Goal: Task Accomplishment & Management: Use online tool/utility

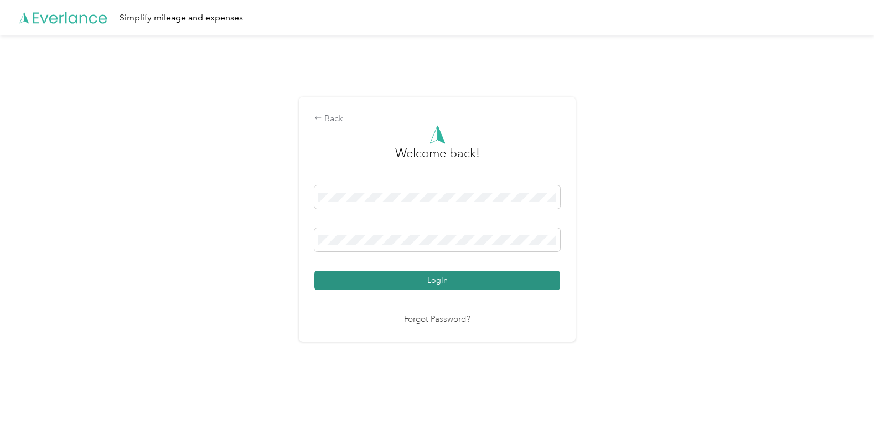
click at [395, 273] on button "Login" at bounding box center [438, 280] width 246 height 19
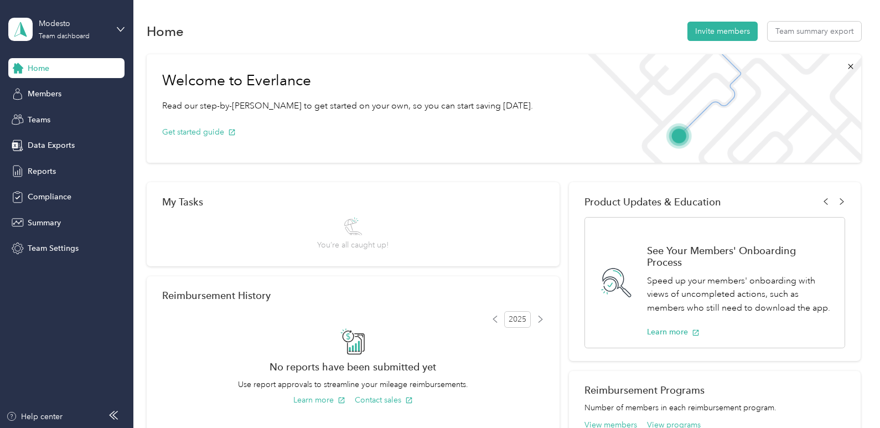
click at [117, 35] on div "Modesto Team dashboard" at bounding box center [66, 29] width 116 height 39
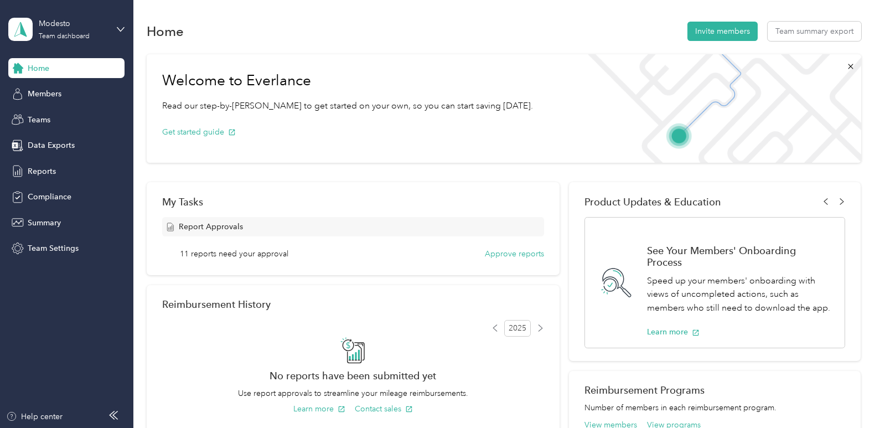
click at [71, 115] on div "Personal dashboard" at bounding box center [53, 115] width 70 height 12
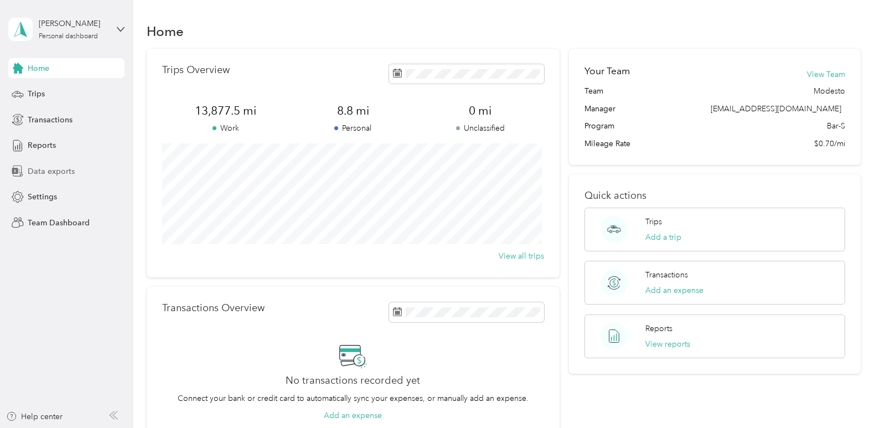
click at [39, 178] on div "Data exports" at bounding box center [66, 171] width 116 height 20
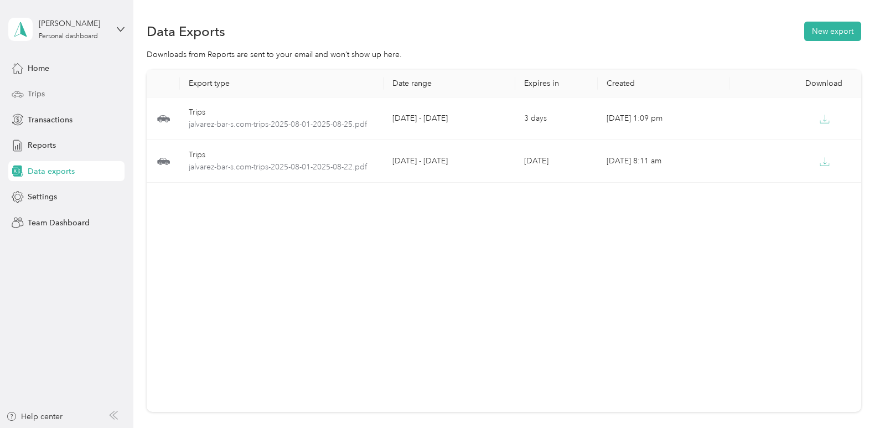
click at [32, 96] on span "Trips" at bounding box center [36, 94] width 17 height 12
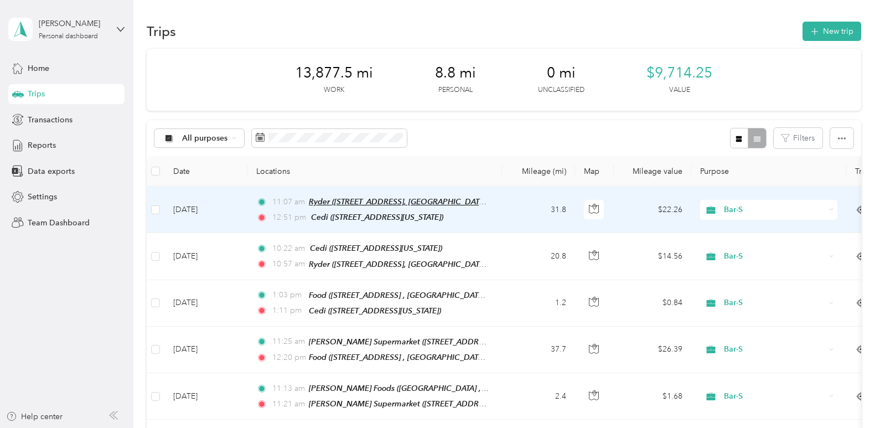
click at [332, 200] on span "Ryder ([STREET_ADDRESS], [GEOGRAPHIC_DATA], [US_STATE])" at bounding box center [420, 201] width 223 height 9
click at [349, 176] on button "Edit Place" at bounding box center [344, 174] width 63 height 19
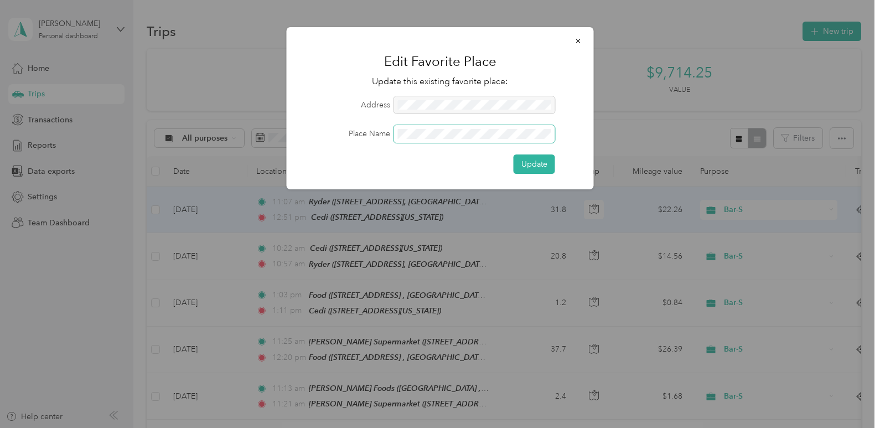
click at [374, 135] on div "Place Name" at bounding box center [440, 134] width 276 height 18
click at [518, 166] on button "Update" at bounding box center [535, 163] width 42 height 19
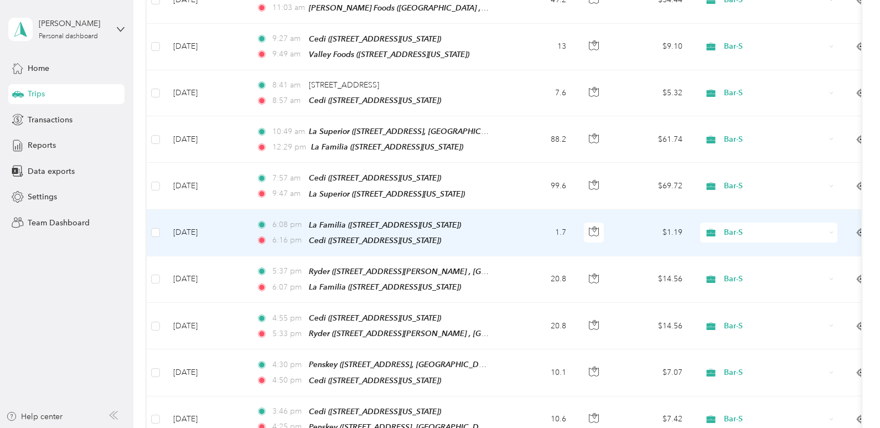
scroll to position [388, 0]
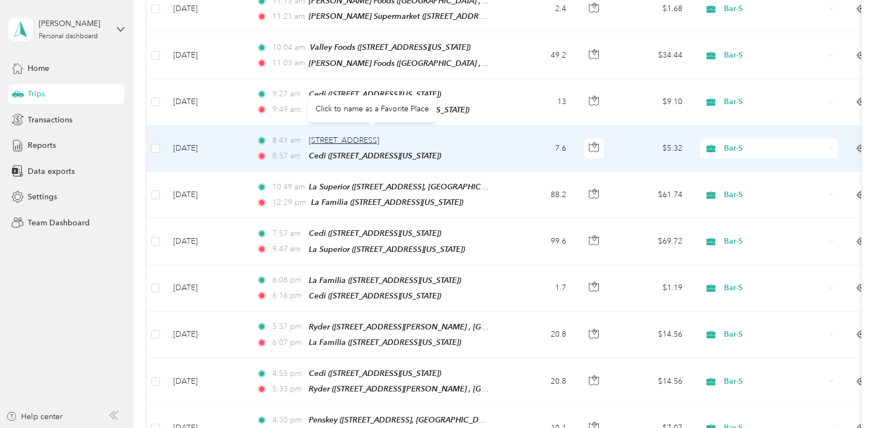
click at [351, 136] on span "[STREET_ADDRESS]" at bounding box center [344, 140] width 70 height 9
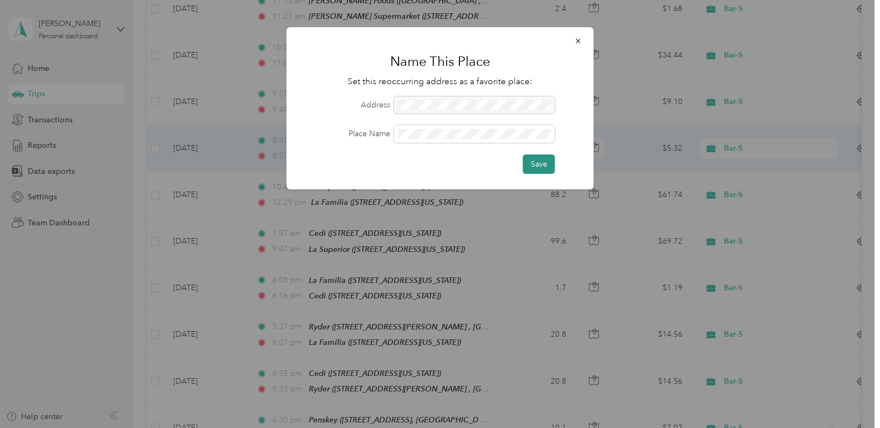
click at [548, 163] on button "Save" at bounding box center [539, 163] width 32 height 19
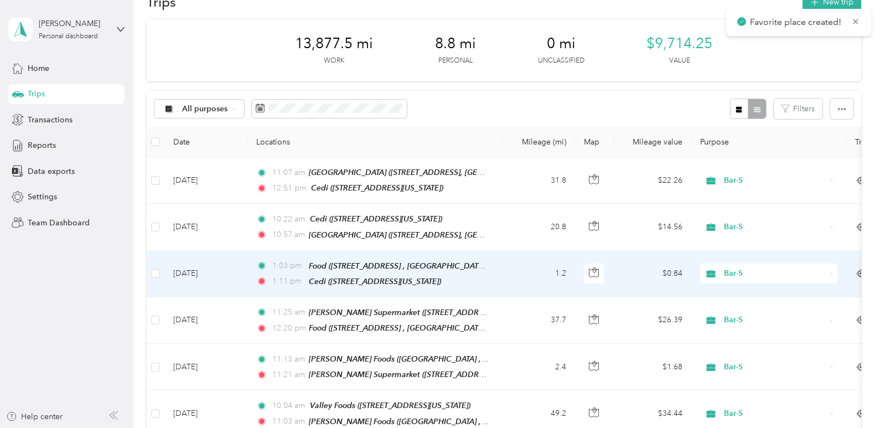
scroll to position [0, 0]
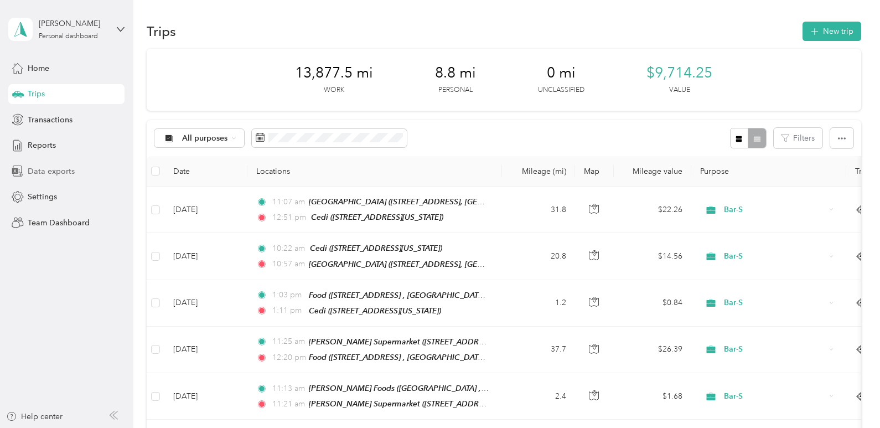
click at [55, 175] on span "Data exports" at bounding box center [51, 172] width 47 height 12
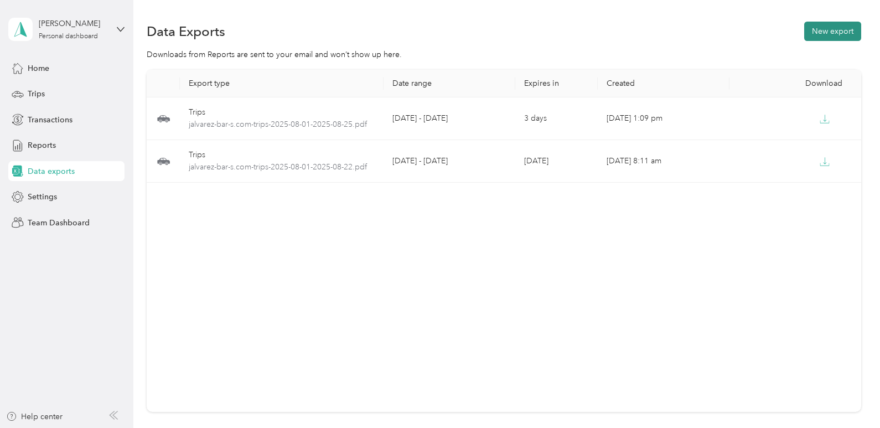
click at [820, 33] on button "New export" at bounding box center [833, 31] width 57 height 19
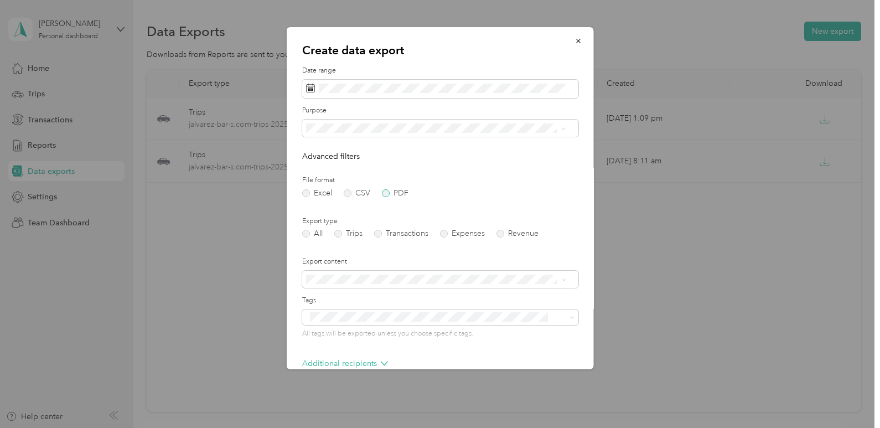
click at [385, 196] on label "PDF" at bounding box center [395, 193] width 27 height 8
click at [344, 231] on label "Trips" at bounding box center [348, 234] width 28 height 8
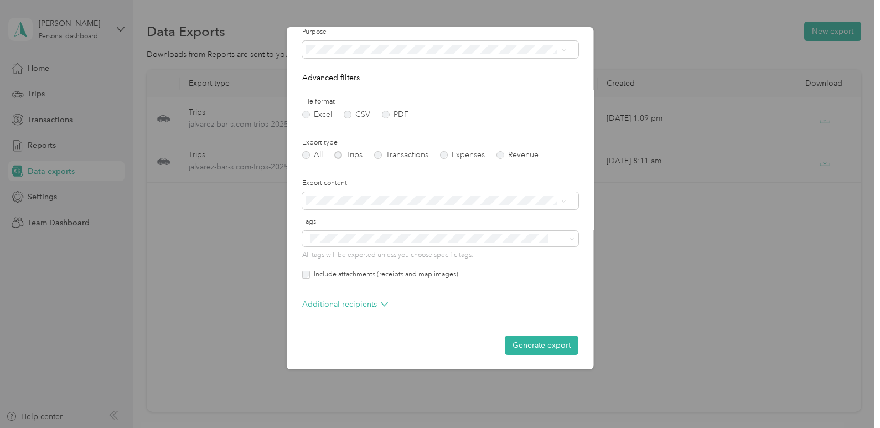
scroll to position [80, 0]
click at [313, 276] on label "Include attachments (receipts and map images)" at bounding box center [384, 274] width 148 height 10
click at [542, 347] on button "Generate export" at bounding box center [542, 343] width 74 height 19
